Goal: Task Accomplishment & Management: Manage account settings

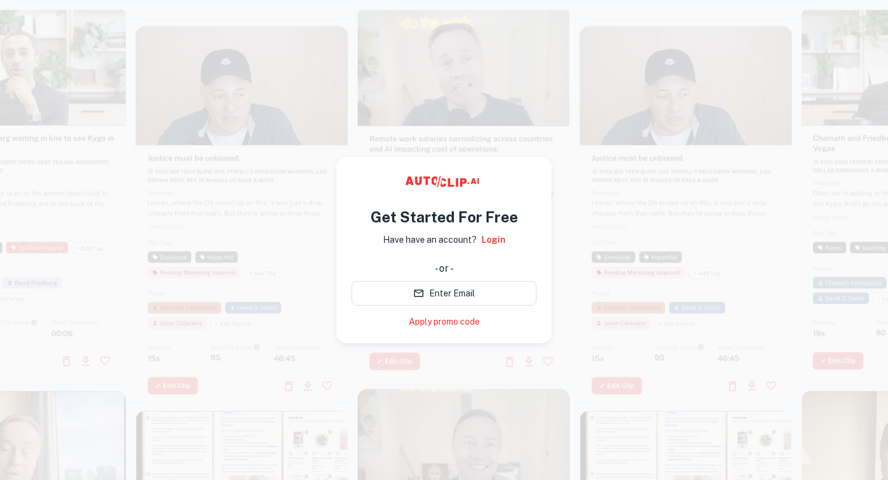
scroll to position [10, 0]
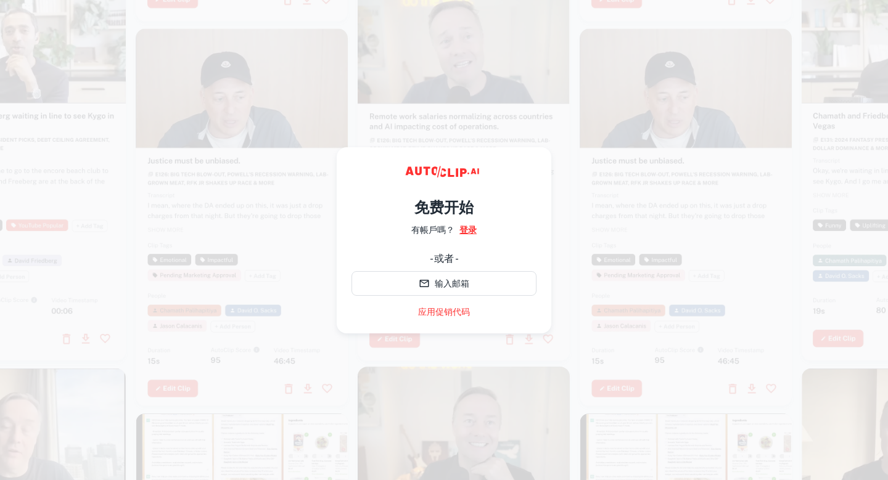
click at [465, 228] on font "登录" at bounding box center [467, 230] width 17 height 10
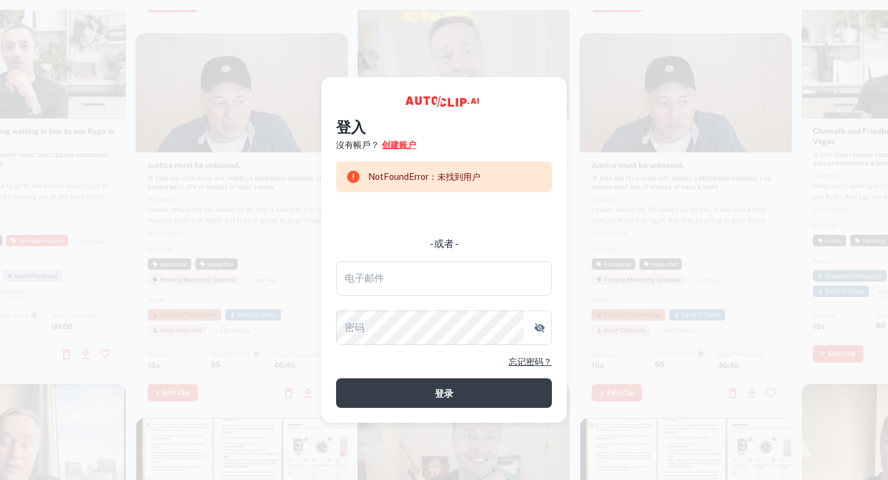
click at [383, 149] on font "创建账户" at bounding box center [399, 145] width 35 height 10
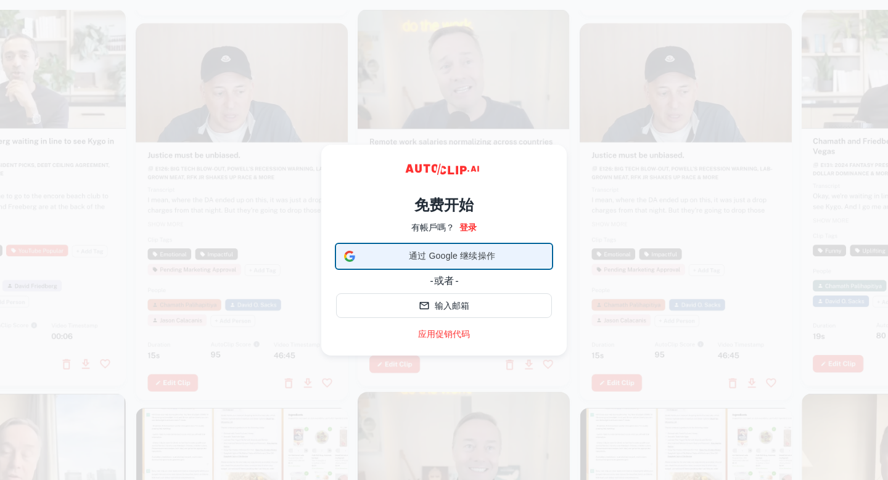
click at [441, 252] on font "通过 Google 继续操作" at bounding box center [452, 256] width 86 height 10
